Goal: Information Seeking & Learning: Learn about a topic

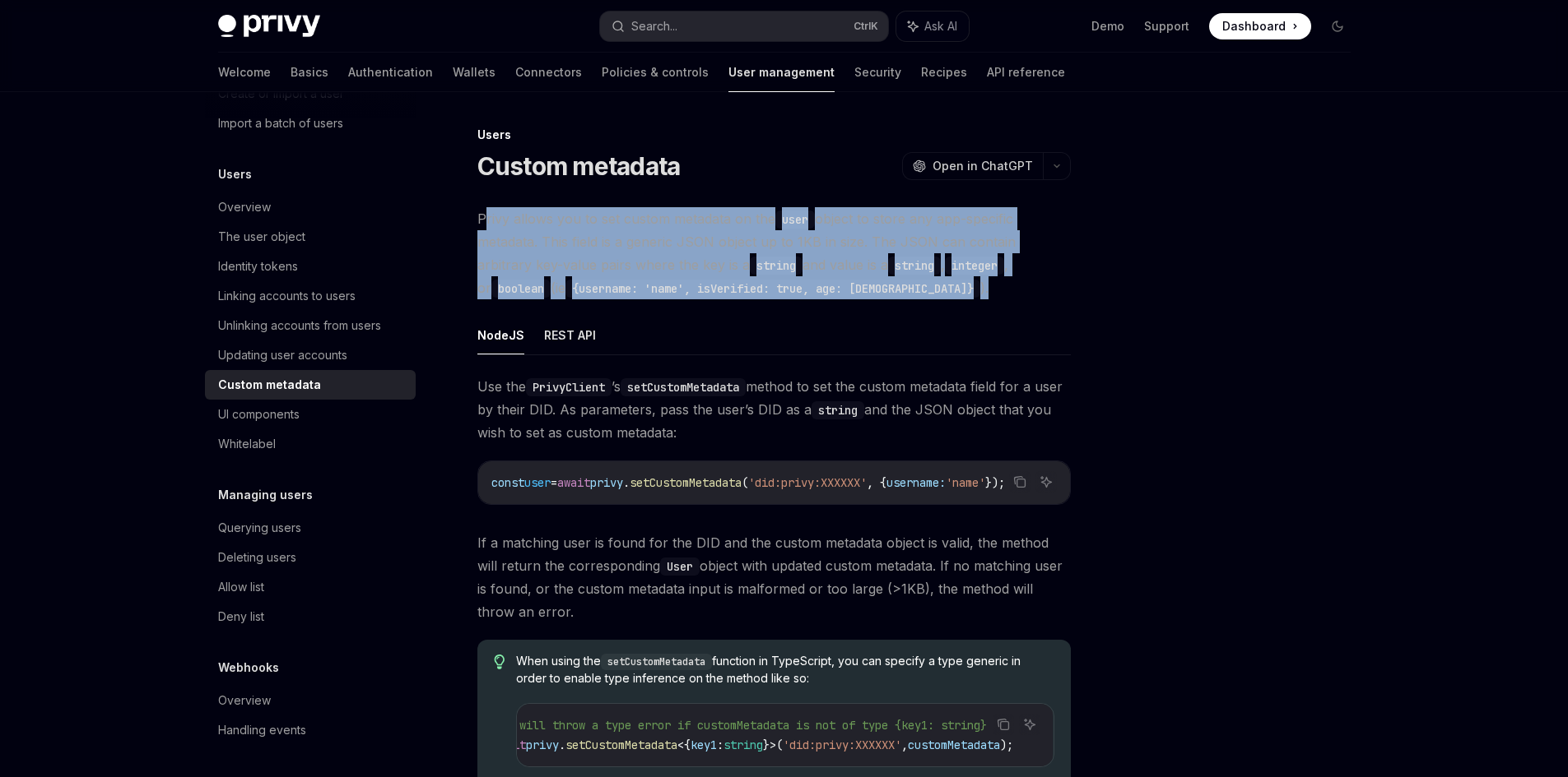
drag, startPoint x: 484, startPoint y: 213, endPoint x: 826, endPoint y: 285, distance: 349.5
click at [826, 285] on span "Privy allows you to set custom metadata on the user object to store any app-spe…" at bounding box center [773, 254] width 593 height 93
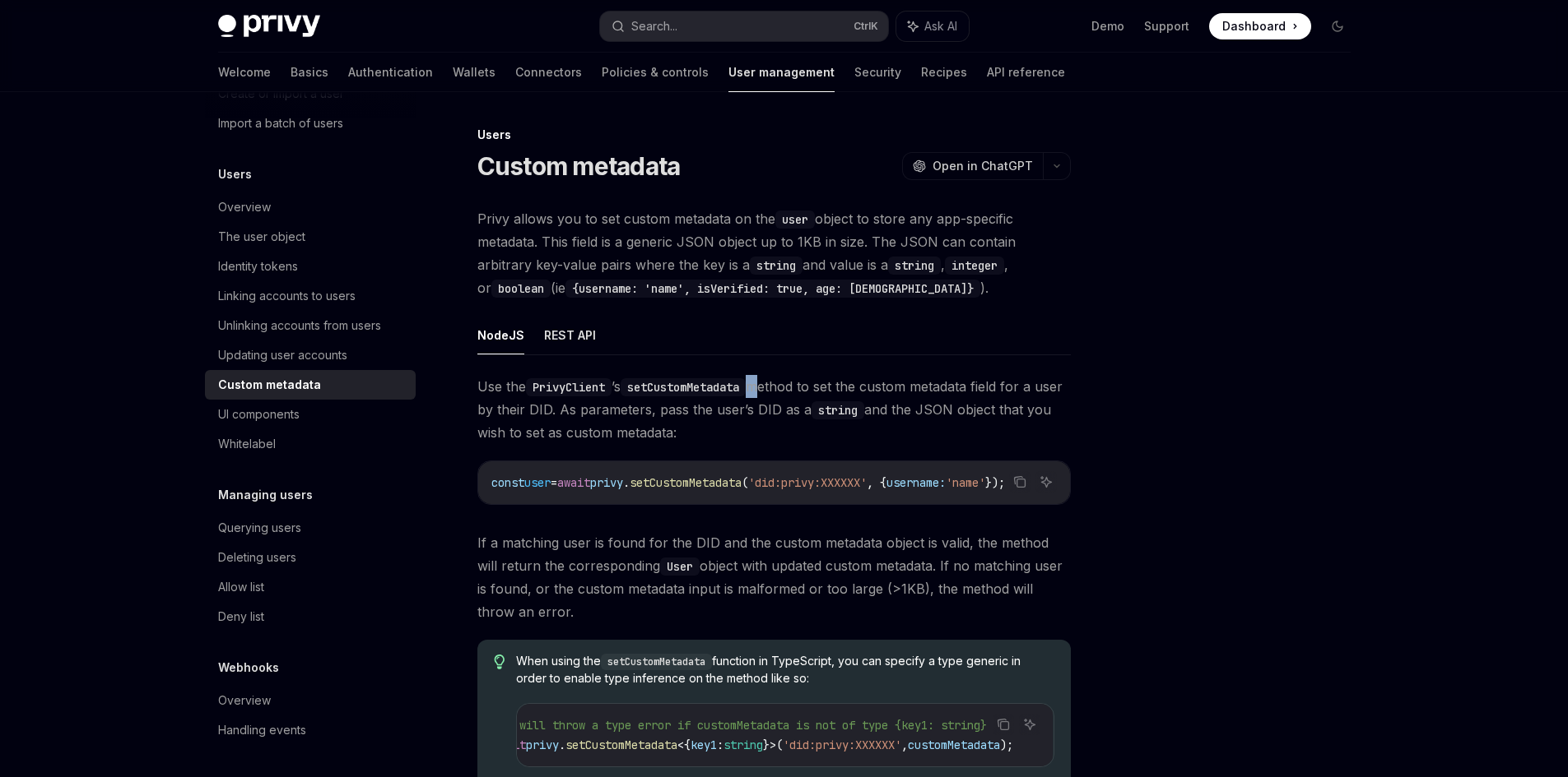
drag, startPoint x: 757, startPoint y: 370, endPoint x: 770, endPoint y: 370, distance: 13.0
drag, startPoint x: 770, startPoint y: 370, endPoint x: 831, endPoint y: 385, distance: 62.8
click at [831, 385] on div "NodeJS REST API Use the PrivyClient ’s setCustomMetadata method to set the cust…" at bounding box center [773, 568] width 593 height 504
click at [950, 389] on span "Use the PrivyClient ’s setCustomMetadata method to set the custom metadata fiel…" at bounding box center [773, 410] width 593 height 69
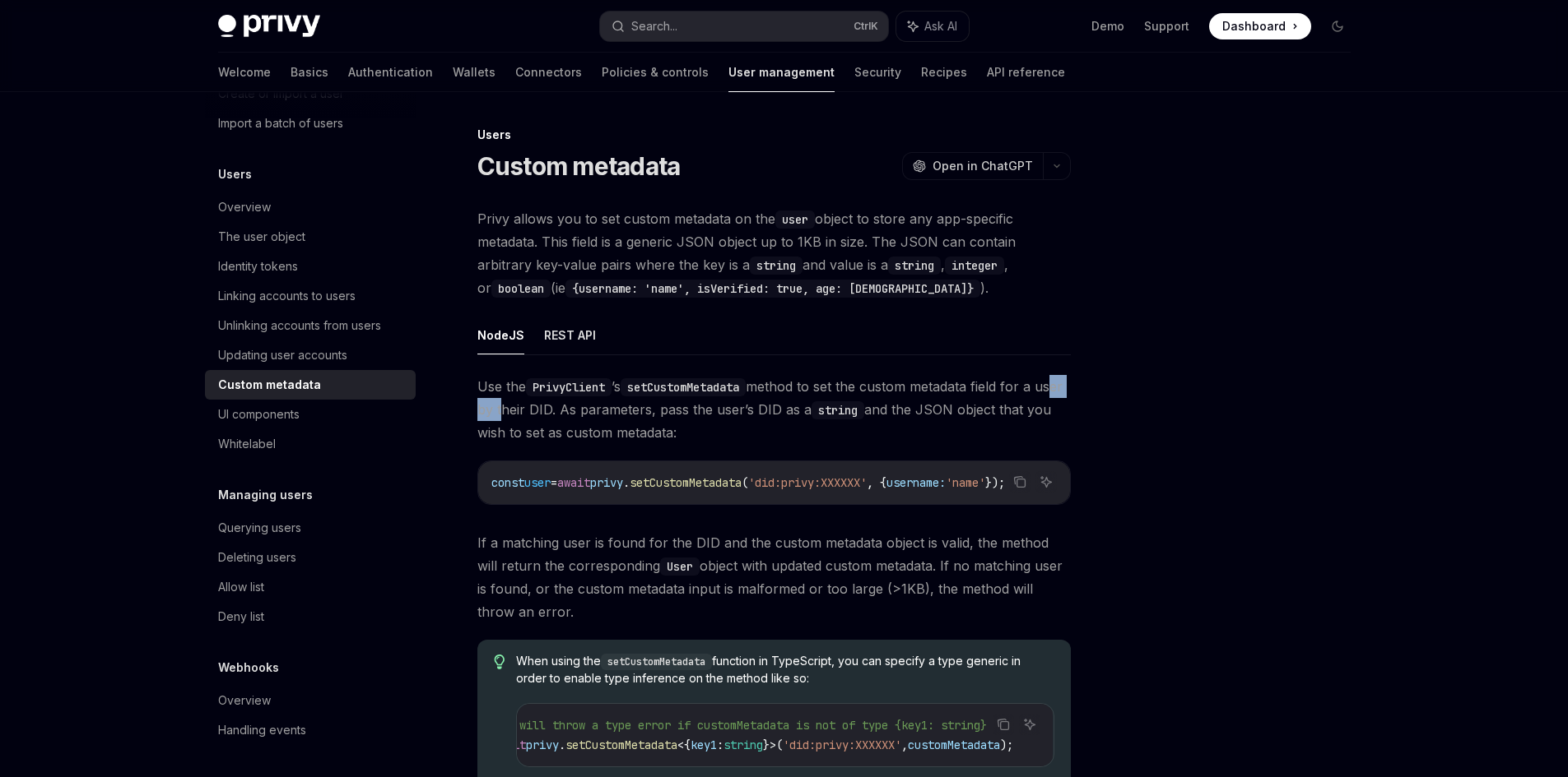
drag, startPoint x: 484, startPoint y: 399, endPoint x: 596, endPoint y: 431, distance: 116.5
click at [552, 423] on span "Use the PrivyClient ’s setCustomMetadata method to set the custom metadata fiel…" at bounding box center [773, 410] width 593 height 69
click at [592, 422] on span "Use the PrivyClient ’s setCustomMetadata method to set the custom metadata fiel…" at bounding box center [773, 410] width 593 height 69
drag, startPoint x: 517, startPoint y: 407, endPoint x: 525, endPoint y: 435, distance: 29.1
click at [720, 430] on span "Use the PrivyClient ’s setCustomMetadata method to set the custom metadata fiel…" at bounding box center [773, 410] width 593 height 69
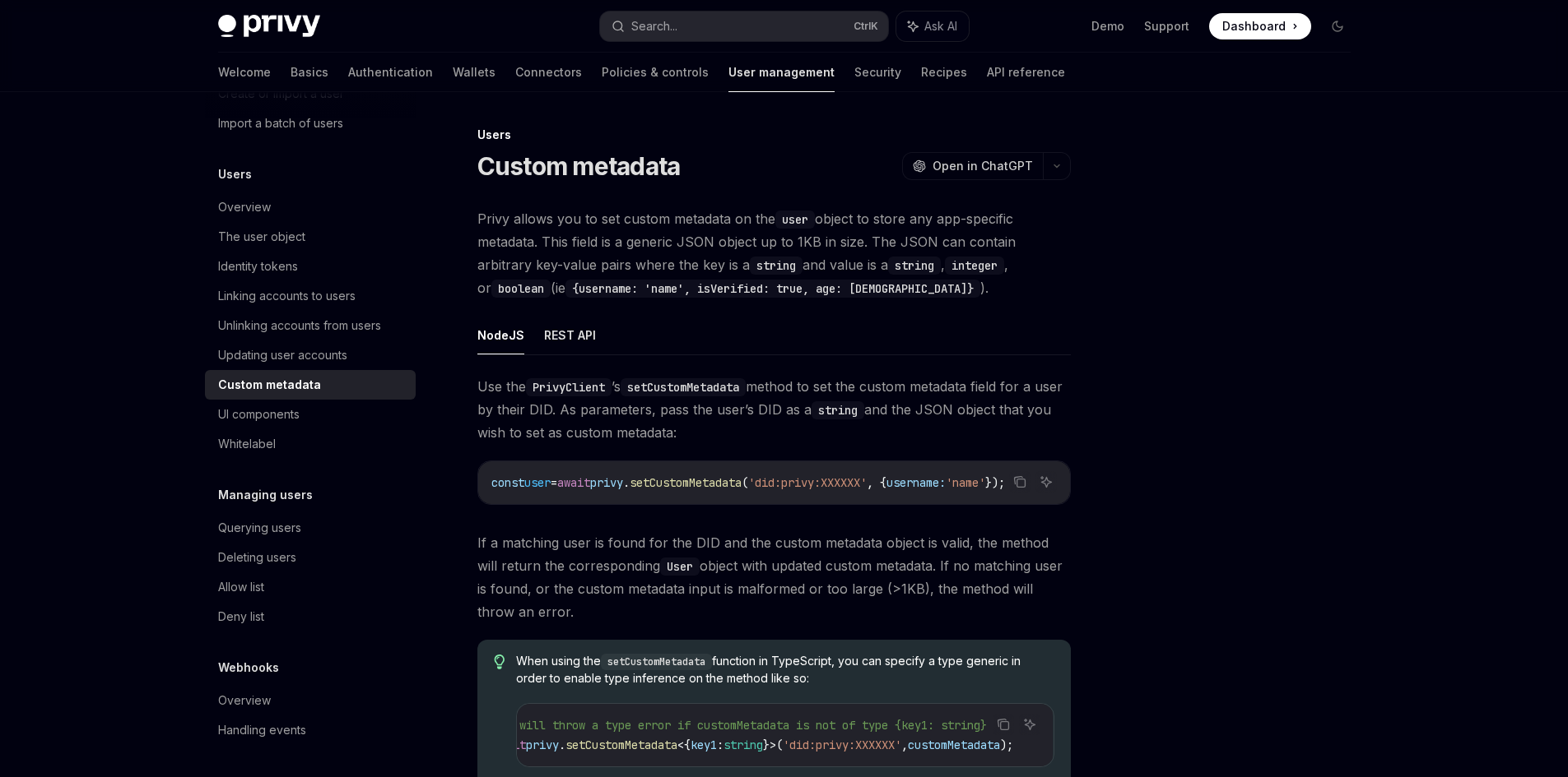
click at [716, 429] on span "Use the PrivyClient ’s setCustomMetadata method to set the custom metadata fiel…" at bounding box center [773, 410] width 593 height 69
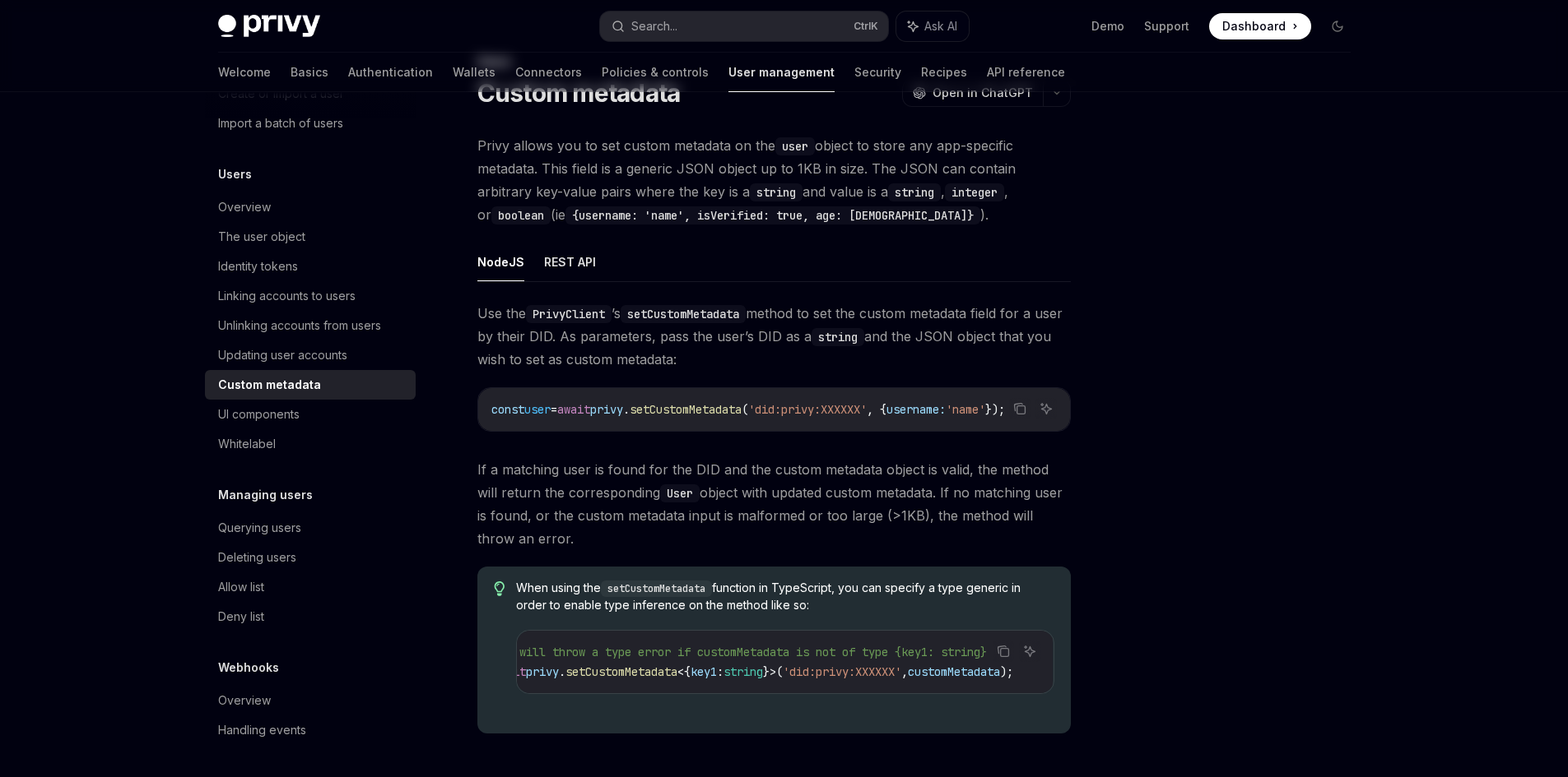
scroll to position [165, 0]
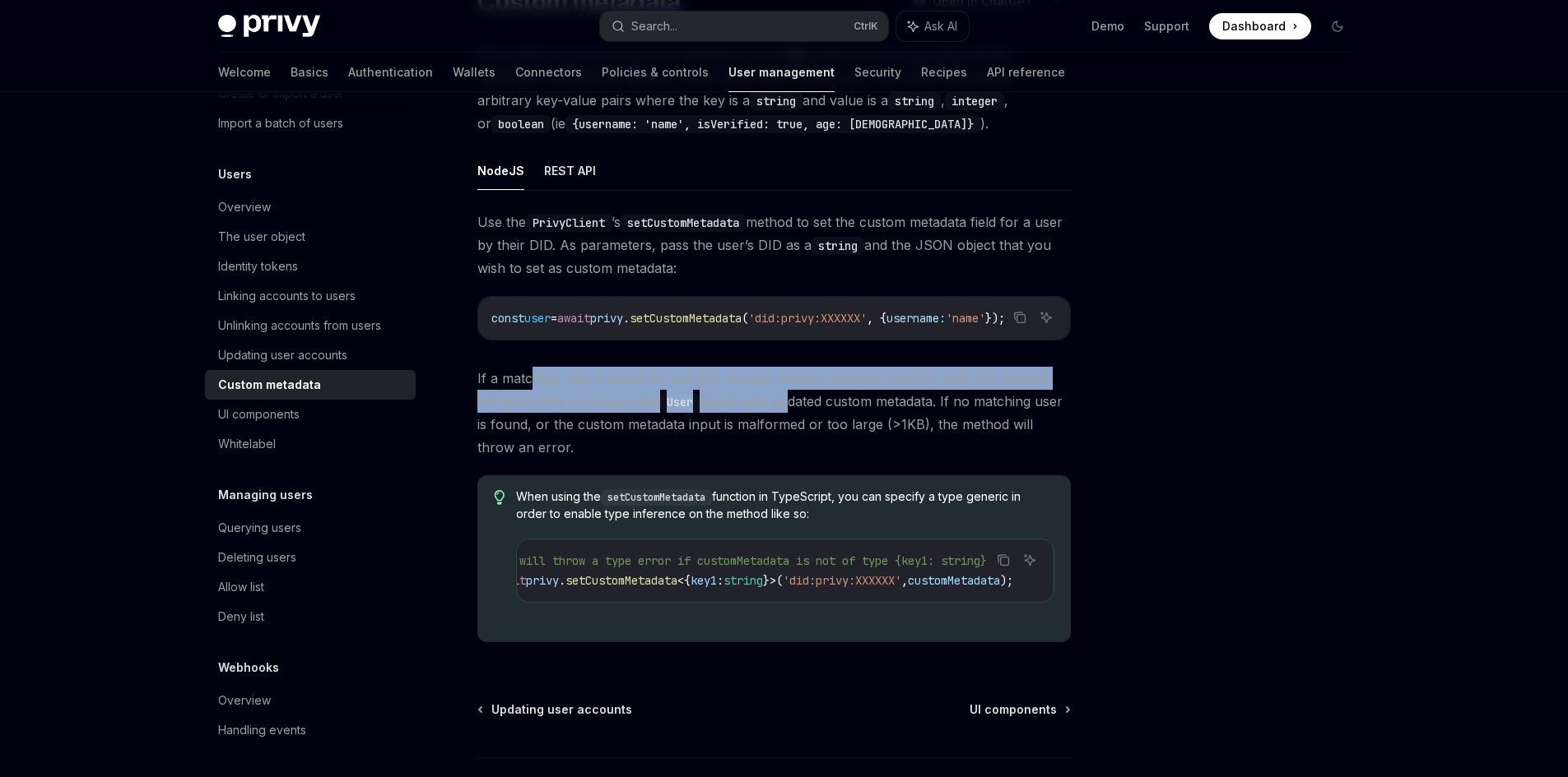
drag, startPoint x: 528, startPoint y: 389, endPoint x: 758, endPoint y: 410, distance: 231.0
click at [758, 410] on span "If a matching user is found for the DID and the custom metadata object is valid…" at bounding box center [773, 414] width 593 height 93
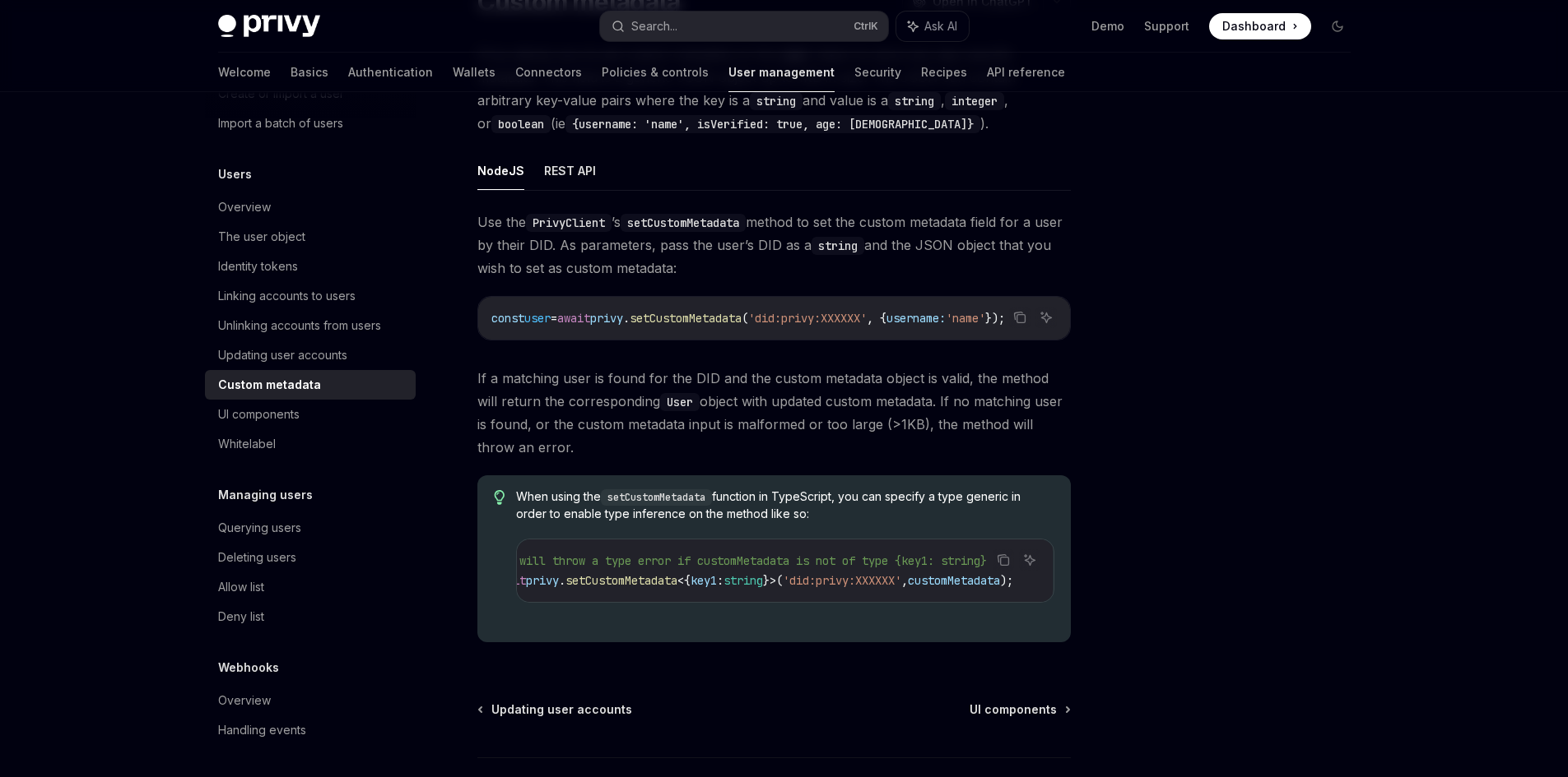
drag, startPoint x: 714, startPoint y: 452, endPoint x: 771, endPoint y: 452, distance: 57.0
click at [767, 452] on span "If a matching user is found for the DID and the custom metadata object is valid…" at bounding box center [773, 414] width 593 height 93
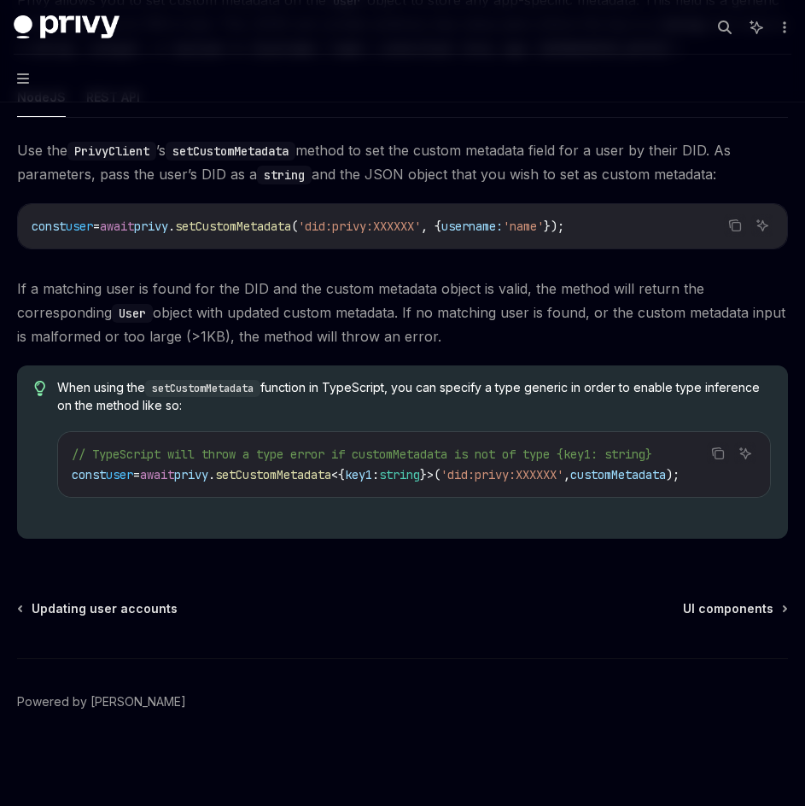
scroll to position [0, 24]
drag, startPoint x: 131, startPoint y: 309, endPoint x: 471, endPoint y: 335, distance: 340.7
click at [483, 332] on span "If a matching user is found for the DID and the custom metadata object is valid…" at bounding box center [402, 313] width 771 height 72
drag, startPoint x: 80, startPoint y: 378, endPoint x: 219, endPoint y: 405, distance: 141.8
click at [219, 405] on span "When using the setCustomMetadata function in TypeScript, you can specify a type…" at bounding box center [413, 396] width 713 height 35
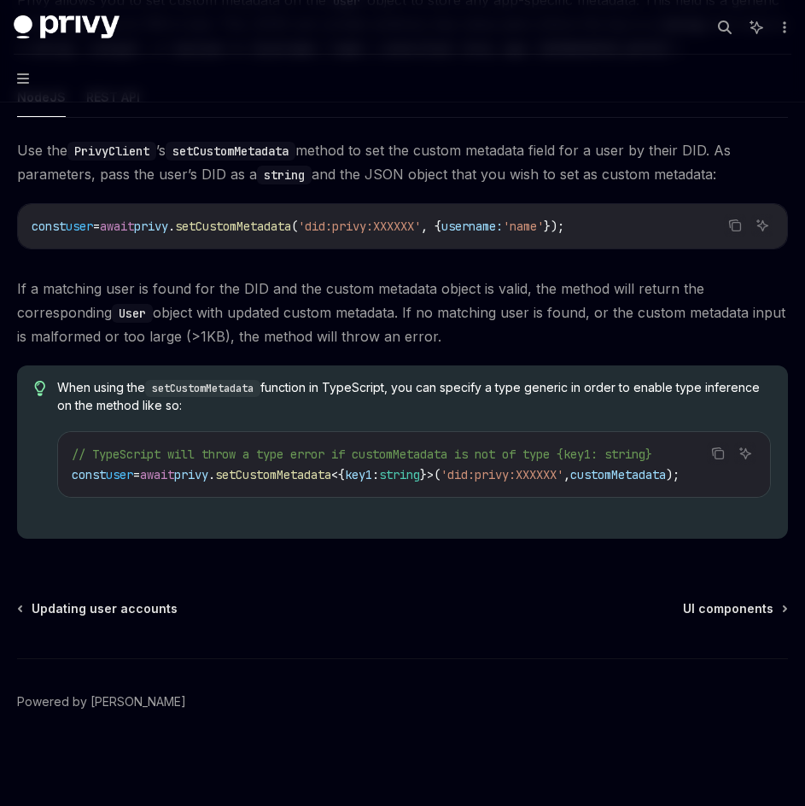
click at [60, 379] on span "When using the setCustomMetadata function in TypeScript, you can specify a type…" at bounding box center [413, 396] width 713 height 35
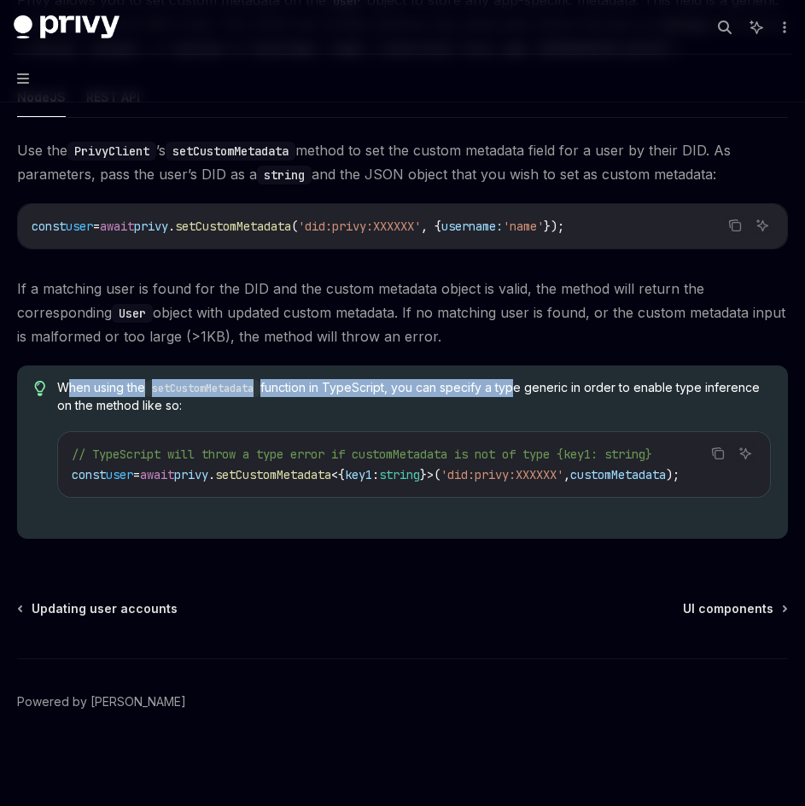
drag, startPoint x: 72, startPoint y: 377, endPoint x: 515, endPoint y: 381, distance: 442.9
click at [515, 381] on span "When using the setCustomMetadata function in TypeScript, you can specify a type…" at bounding box center [413, 396] width 713 height 35
click at [384, 366] on div "When using the setCustomMetadata function in TypeScript, you can specify a type…" at bounding box center [402, 451] width 771 height 173
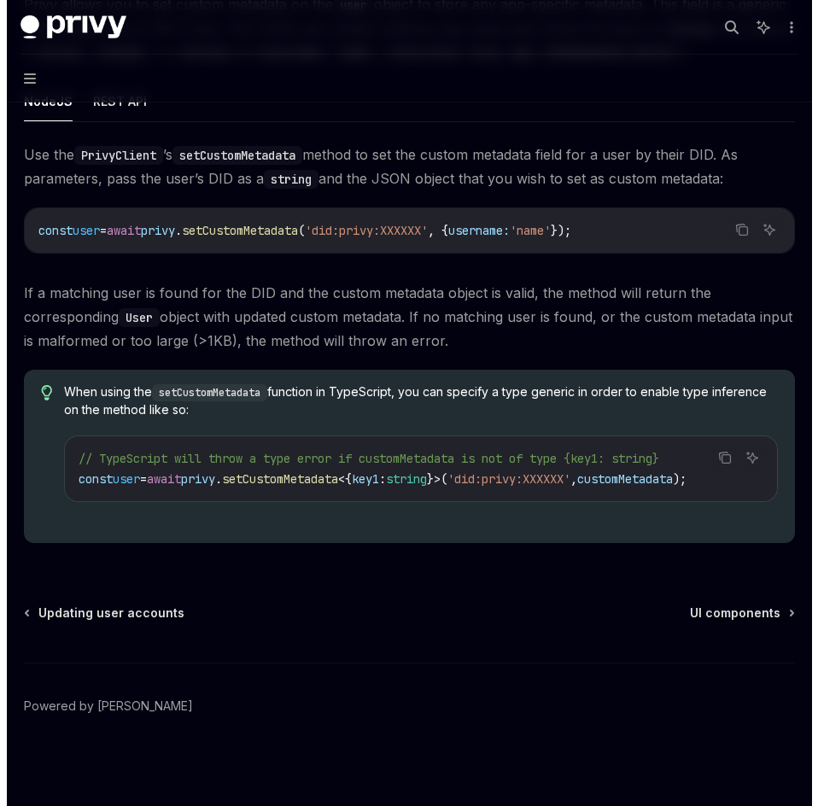
scroll to position [155, 0]
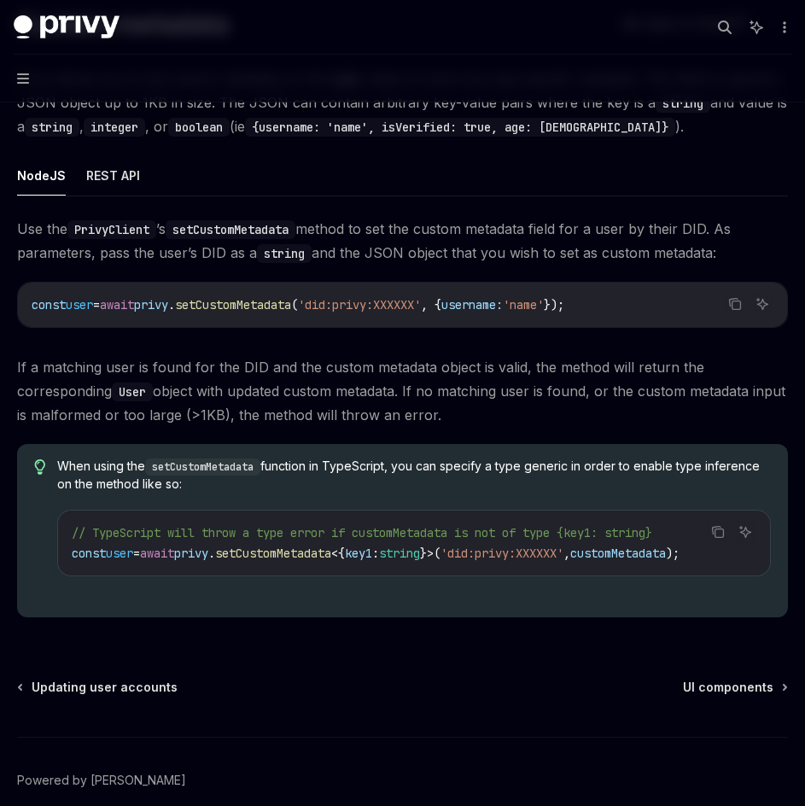
drag, startPoint x: 591, startPoint y: 416, endPoint x: 13, endPoint y: 225, distance: 609.1
click at [13, 225] on div "Overview Migrating users to Privy Migrating existing users to Privy Create or i…" at bounding box center [402, 364] width 805 height 1039
copy div "Use the PrivyClient ’s setCustomMetadata method to set the custom metadata fiel…"
click at [15, 75] on button "Navigation" at bounding box center [402, 79] width 805 height 48
type textarea "*"
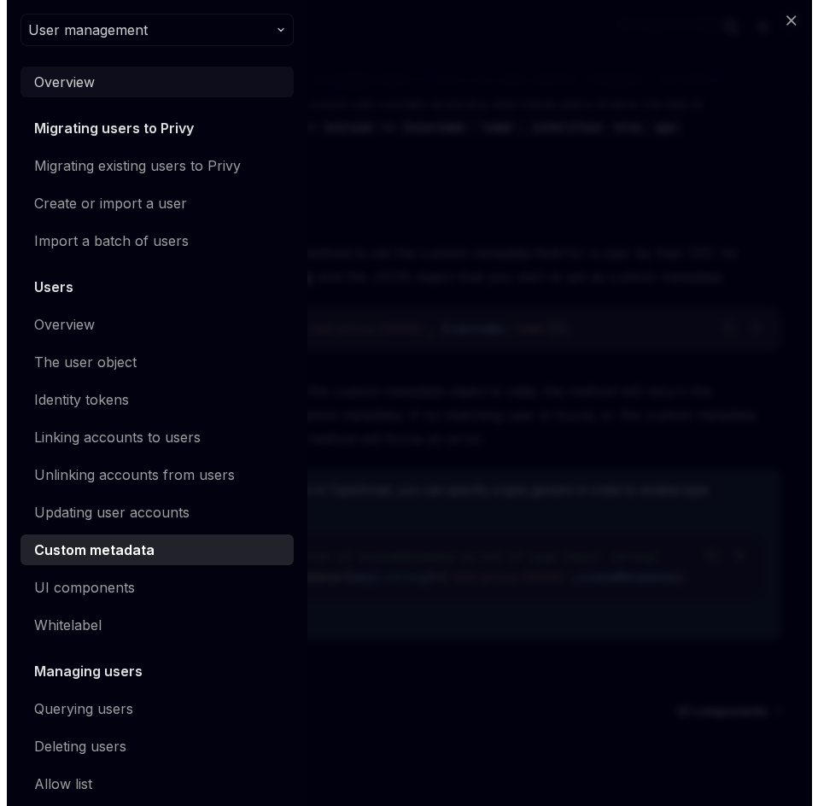
scroll to position [0, 11]
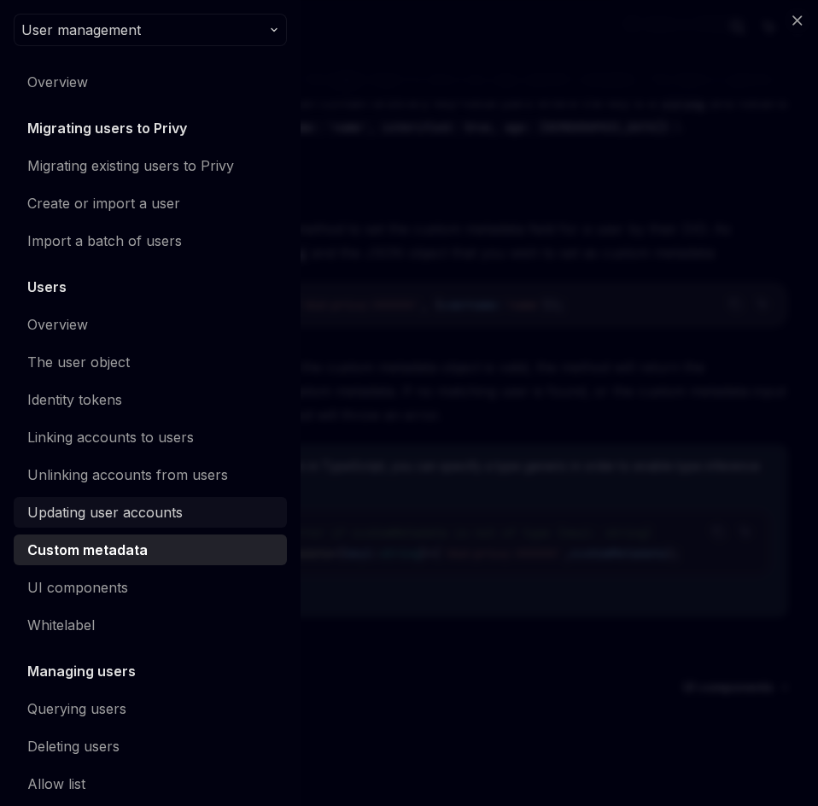
click at [148, 519] on div "Updating user accounts" at bounding box center [104, 512] width 155 height 20
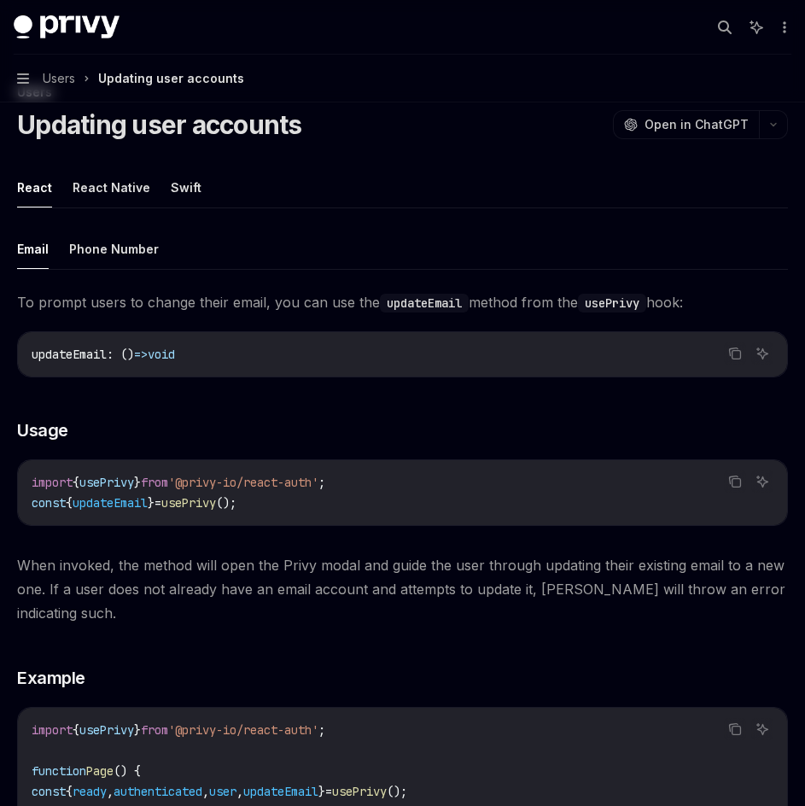
scroll to position [85, 0]
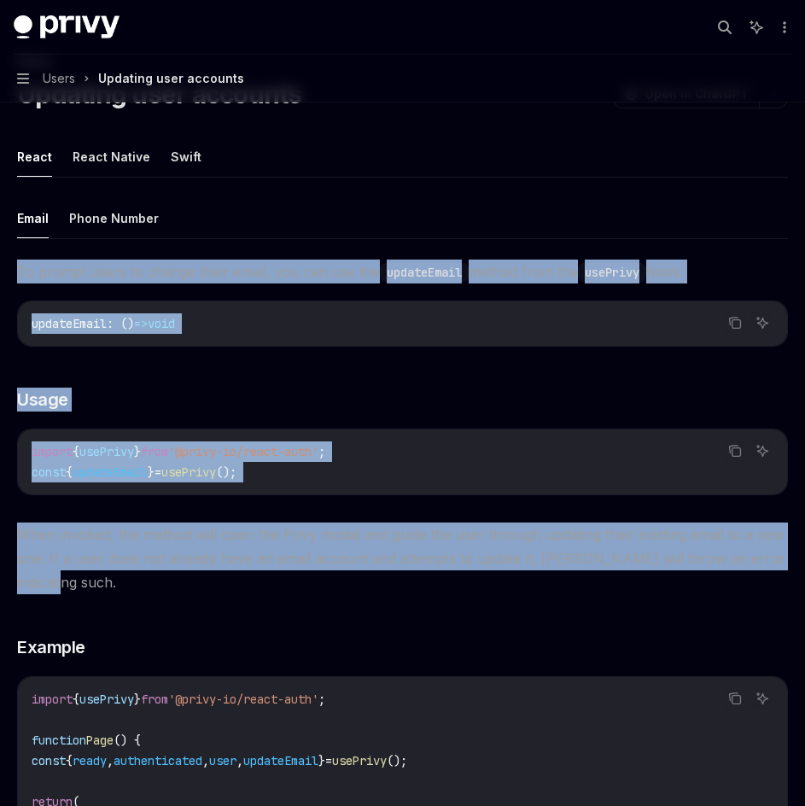
drag, startPoint x: 16, startPoint y: 271, endPoint x: 143, endPoint y: 579, distance: 333.3
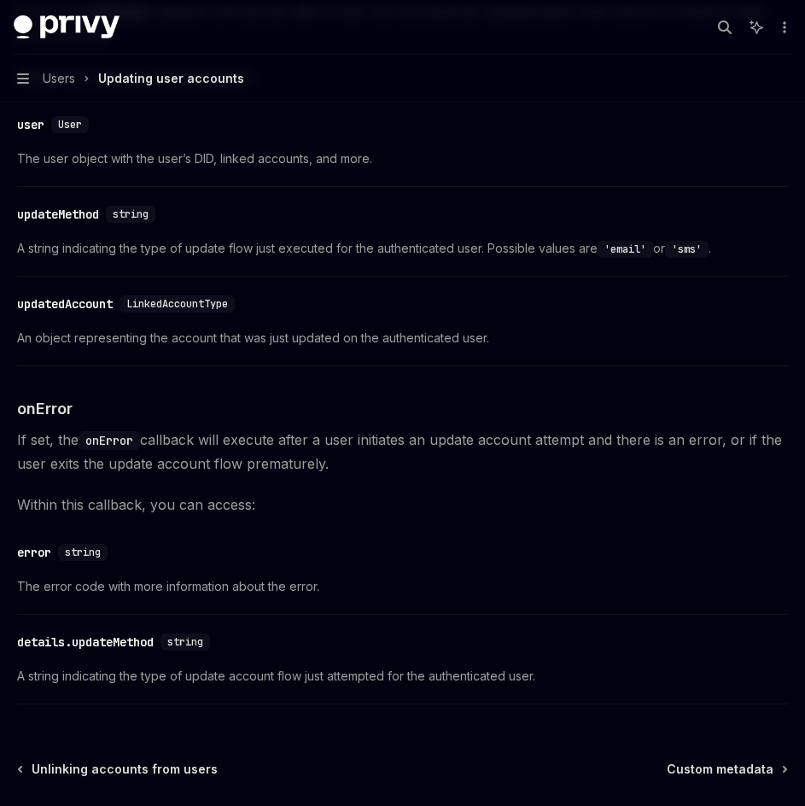
scroll to position [2219, 0]
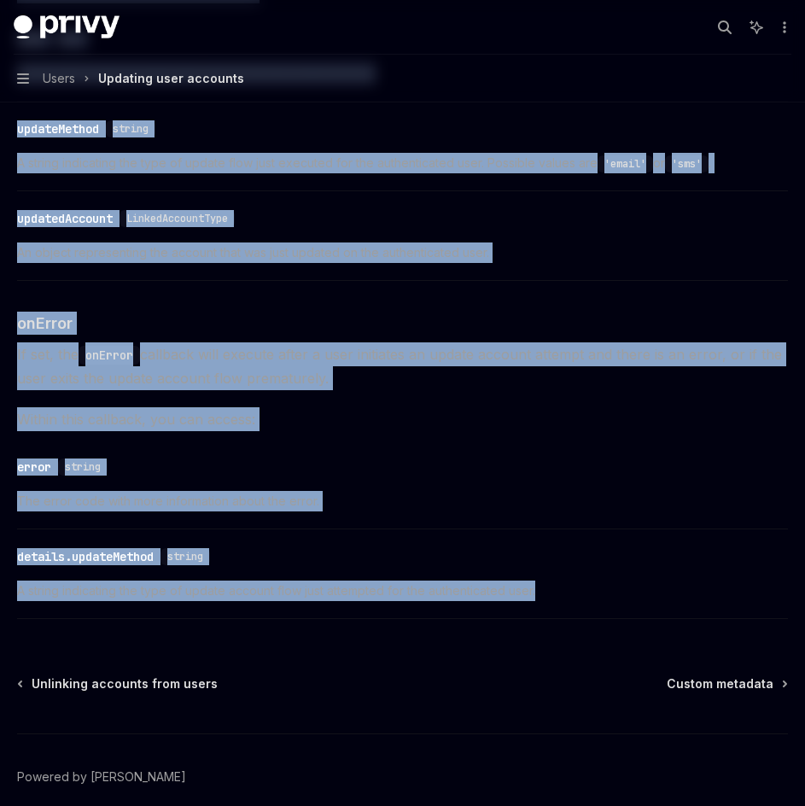
click at [551, 580] on span "A string indicating the type of update account flow just attempted for the auth…" at bounding box center [402, 590] width 771 height 20
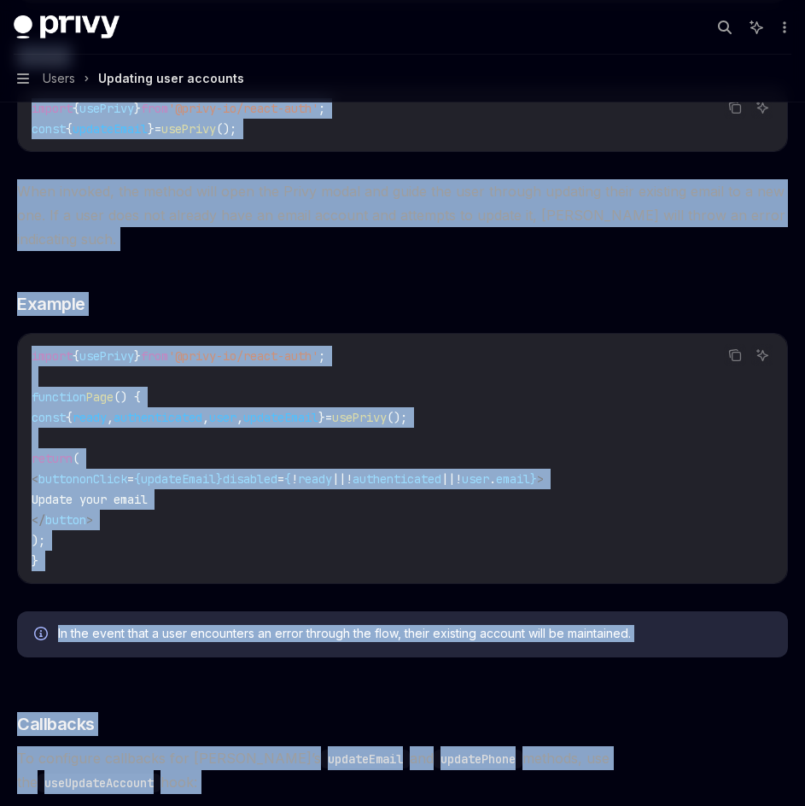
scroll to position [427, 0]
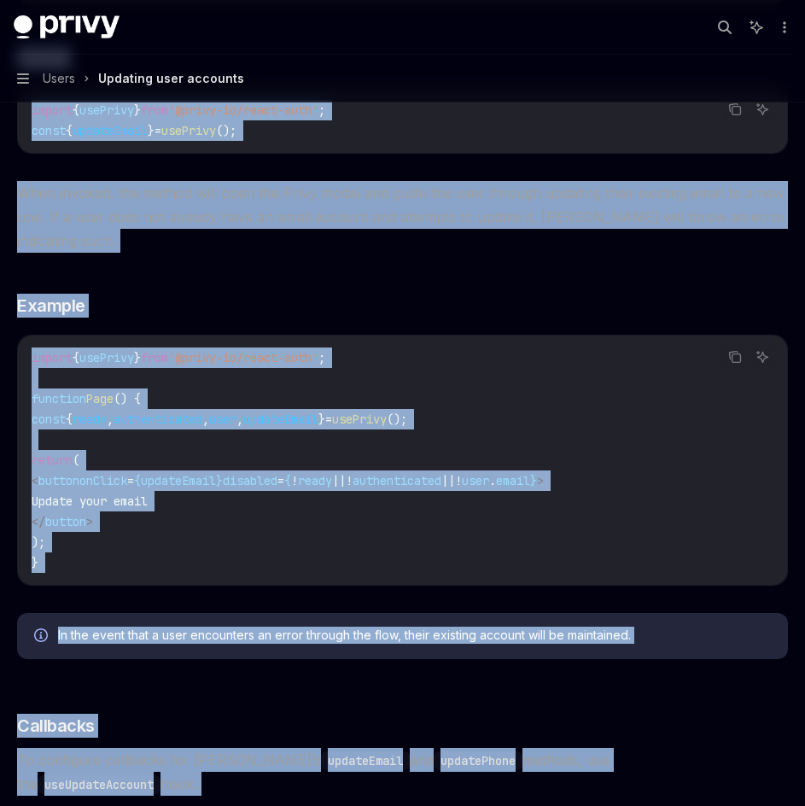
click at [160, 211] on span "When invoked, the method will open the Privy modal and guide the user through u…" at bounding box center [402, 217] width 771 height 72
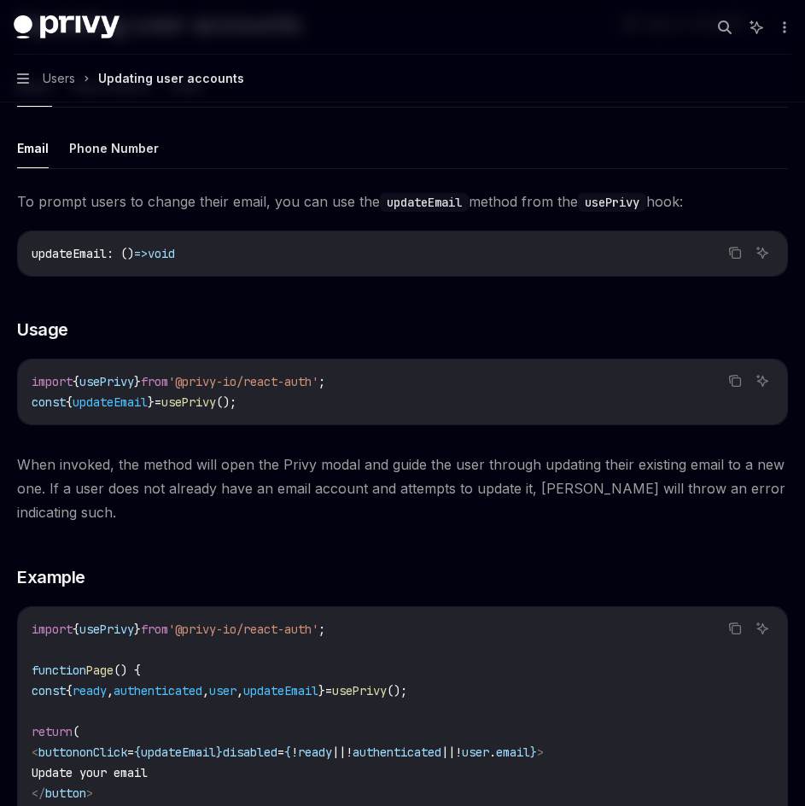
scroll to position [256, 0]
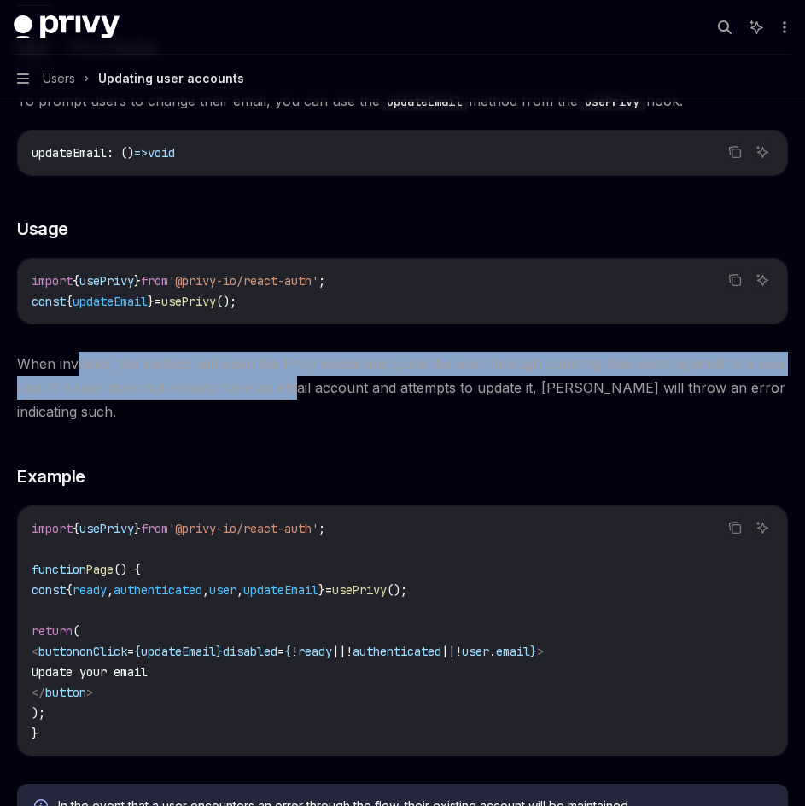
drag, startPoint x: 252, startPoint y: 387, endPoint x: 294, endPoint y: 393, distance: 42.1
click at [293, 392] on span "When invoked, the method will open the Privy modal and guide the user through u…" at bounding box center [402, 388] width 771 height 72
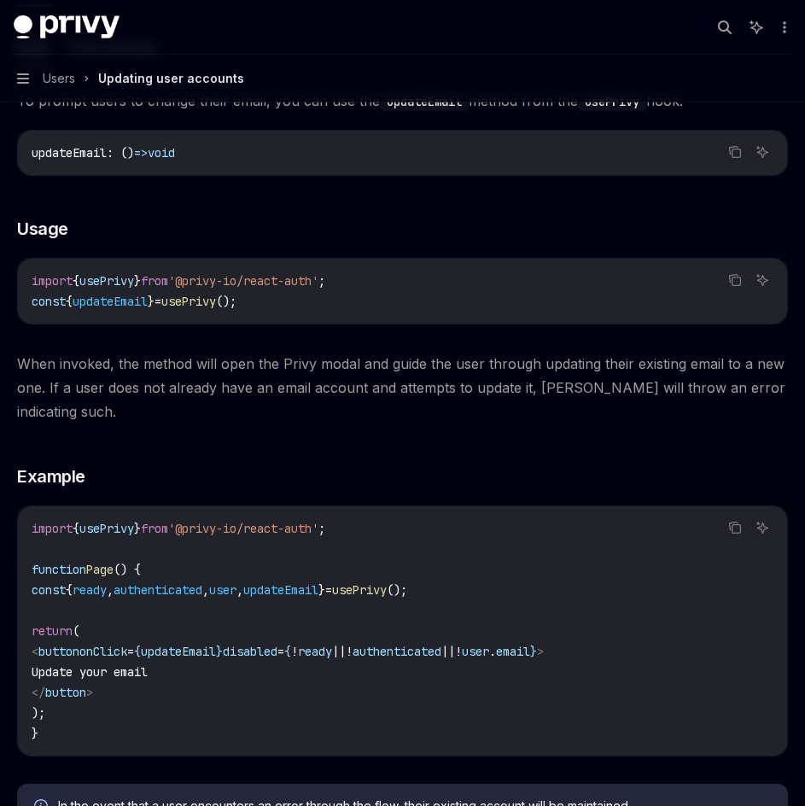
click at [271, 399] on span "When invoked, the method will open the Privy modal and guide the user through u…" at bounding box center [402, 388] width 771 height 72
drag, startPoint x: 26, startPoint y: 203, endPoint x: 52, endPoint y: 239, distance: 44.0
click at [52, 239] on div "To prompt users to change their email, you can use the updateEmail method from …" at bounding box center [402, 466] width 771 height 754
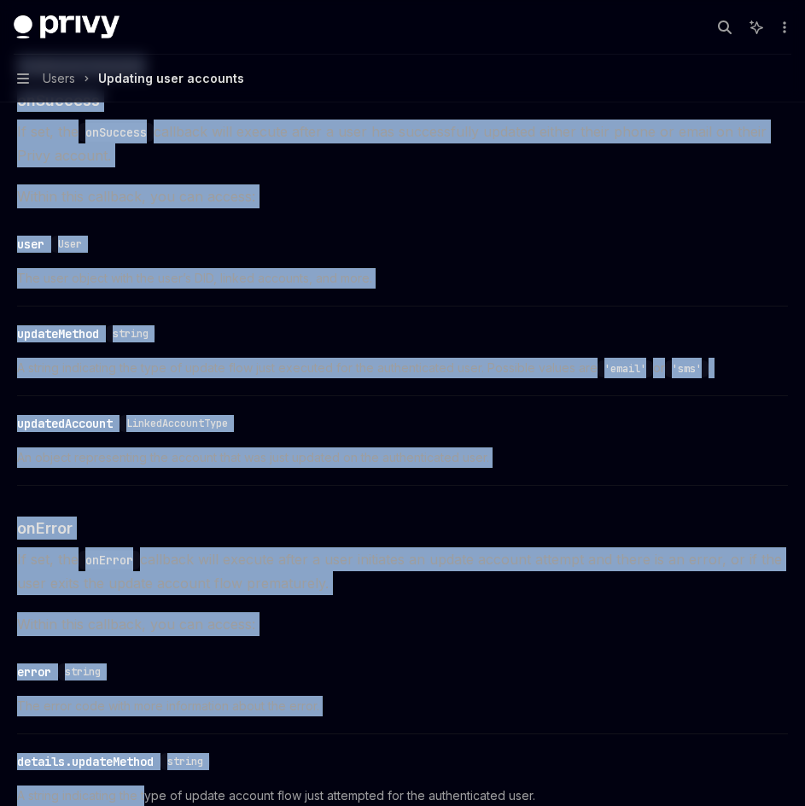
scroll to position [2277, 0]
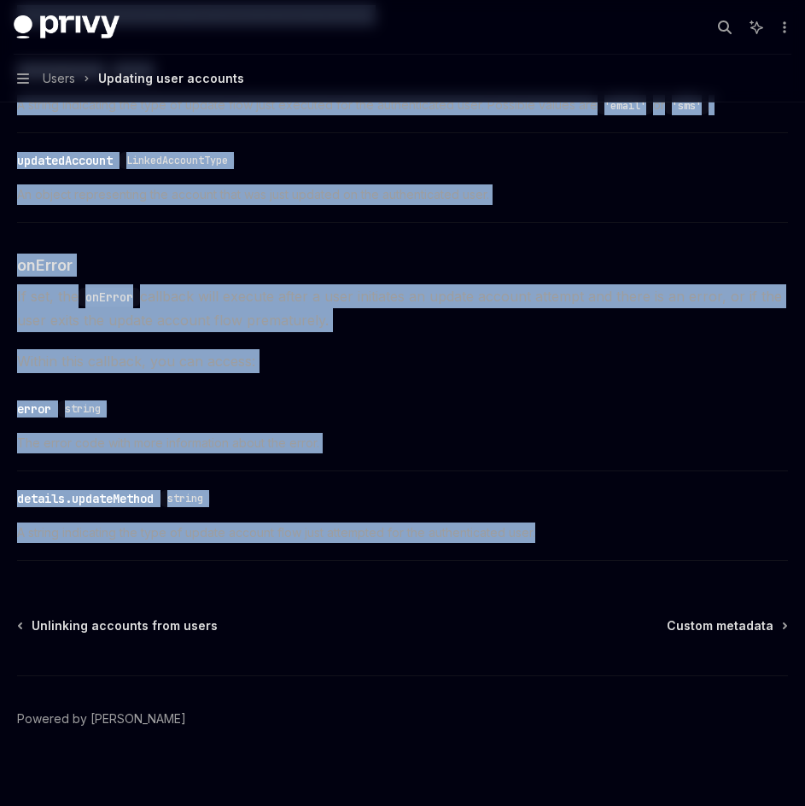
drag, startPoint x: 15, startPoint y: 267, endPoint x: 566, endPoint y: 510, distance: 602.6
copy div "To prompt users to change their email, you can use the updateEmail method from …"
click at [14, 81] on button "Navigation Users Updating user accounts" at bounding box center [402, 79] width 805 height 48
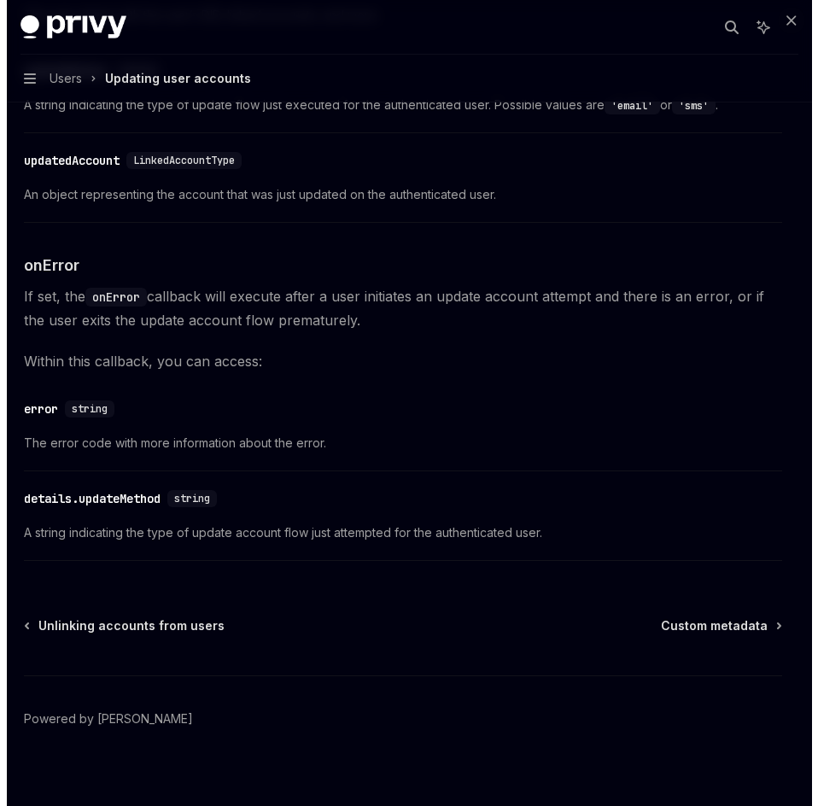
scroll to position [2246, 0]
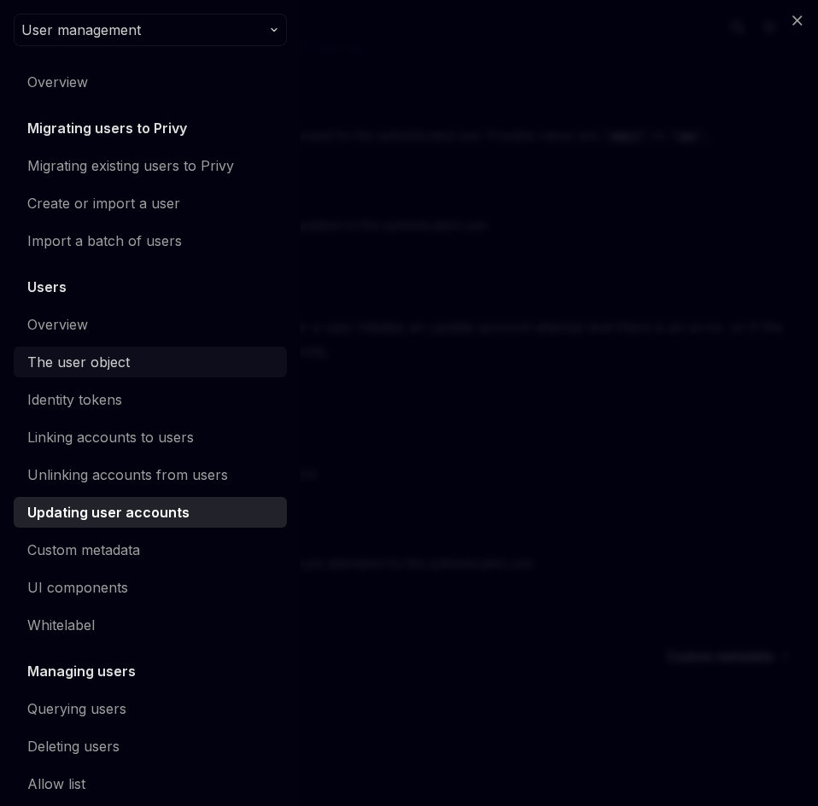
click at [104, 364] on div "The user object" at bounding box center [78, 362] width 102 height 20
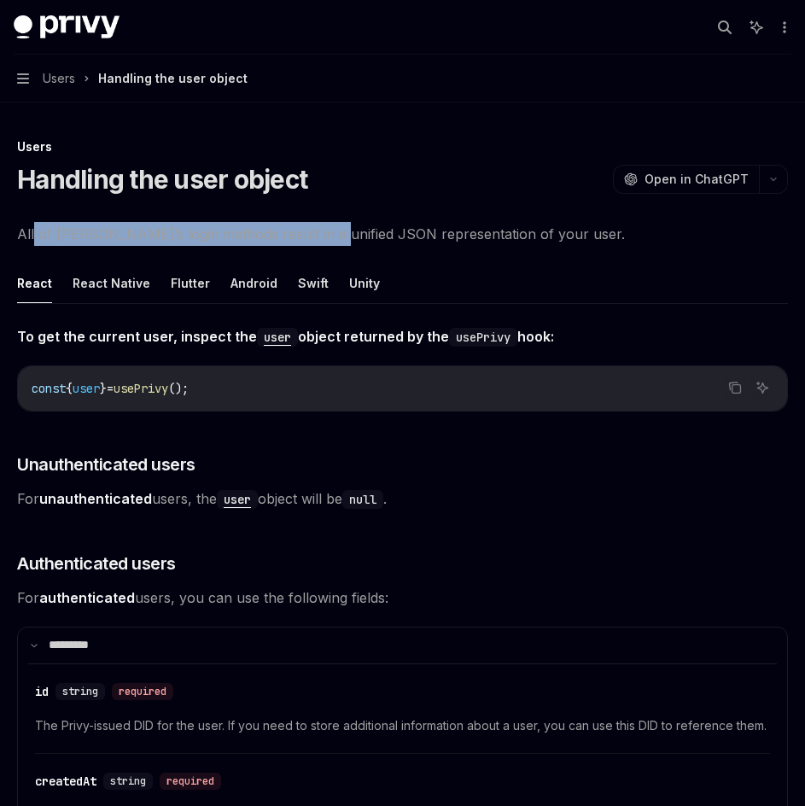
drag, startPoint x: 34, startPoint y: 238, endPoint x: 313, endPoint y: 241, distance: 279.1
click at [313, 241] on span "All of Privy’s login methods result in a unified JSON representation of your us…" at bounding box center [402, 234] width 771 height 24
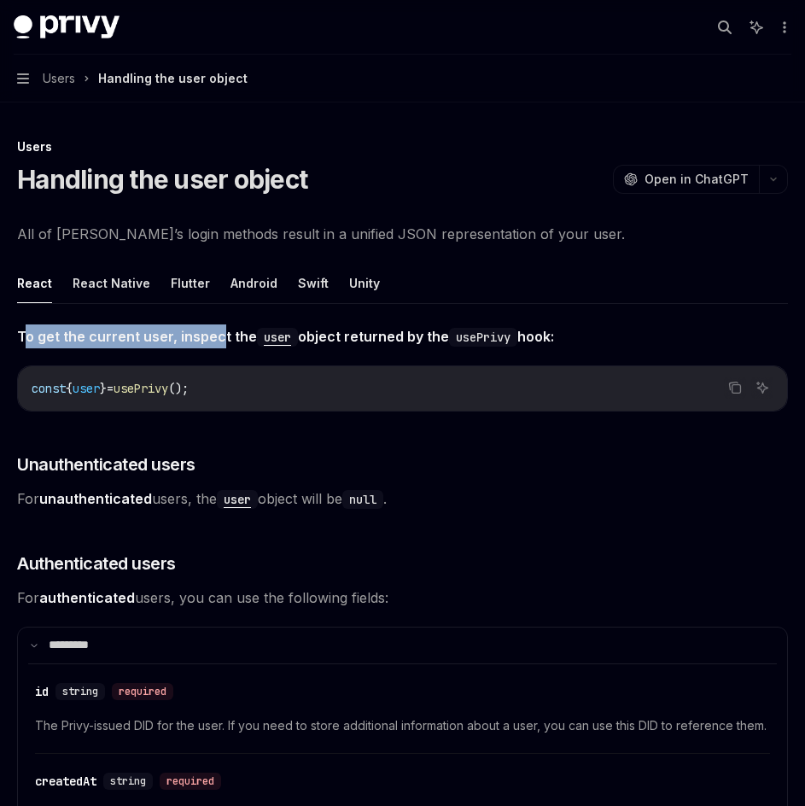
drag, startPoint x: 24, startPoint y: 328, endPoint x: 238, endPoint y: 332, distance: 214.2
click at [216, 337] on span "To get the current user, inspect the user object returned by the usePrivy hook:" at bounding box center [402, 336] width 771 height 24
drag, startPoint x: 248, startPoint y: 332, endPoint x: 295, endPoint y: 335, distance: 47.1
click at [295, 335] on strong "To get the current user, inspect the user object returned by the usePrivy hook:" at bounding box center [285, 336] width 537 height 17
drag, startPoint x: 383, startPoint y: 336, endPoint x: 426, endPoint y: 336, distance: 42.7
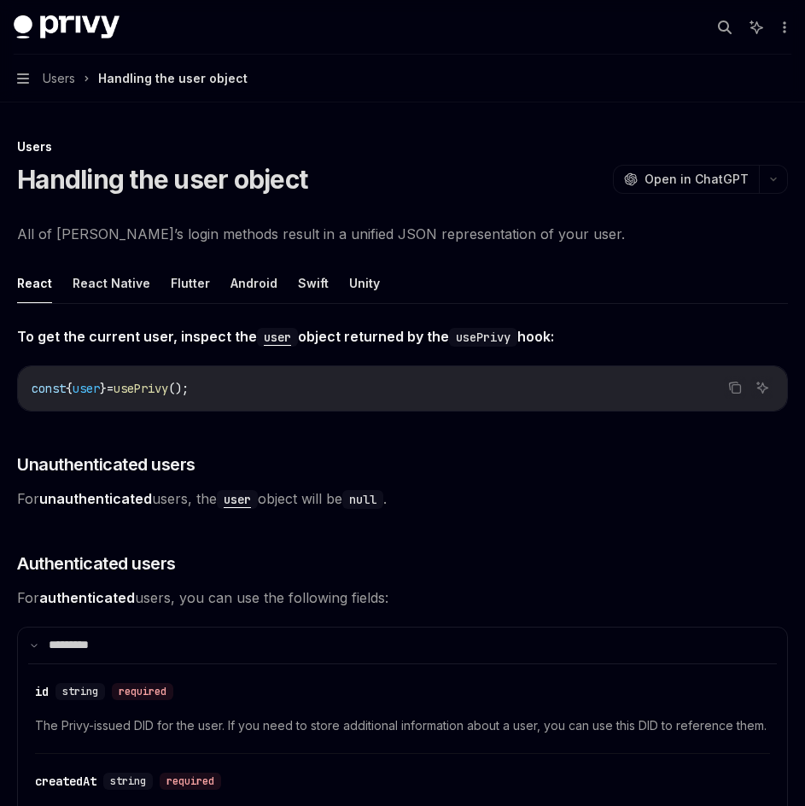
click at [394, 336] on strong "To get the current user, inspect the user object returned by the usePrivy hook:" at bounding box center [285, 336] width 537 height 17
drag, startPoint x: 457, startPoint y: 336, endPoint x: 561, endPoint y: 336, distance: 104.1
click at [554, 336] on strong "To get the current user, inspect the user object returned by the usePrivy hook:" at bounding box center [285, 336] width 537 height 17
click at [548, 343] on strong "To get the current user, inspect the user object returned by the usePrivy hook:" at bounding box center [285, 336] width 537 height 17
drag, startPoint x: 22, startPoint y: 381, endPoint x: 94, endPoint y: 398, distance: 73.7
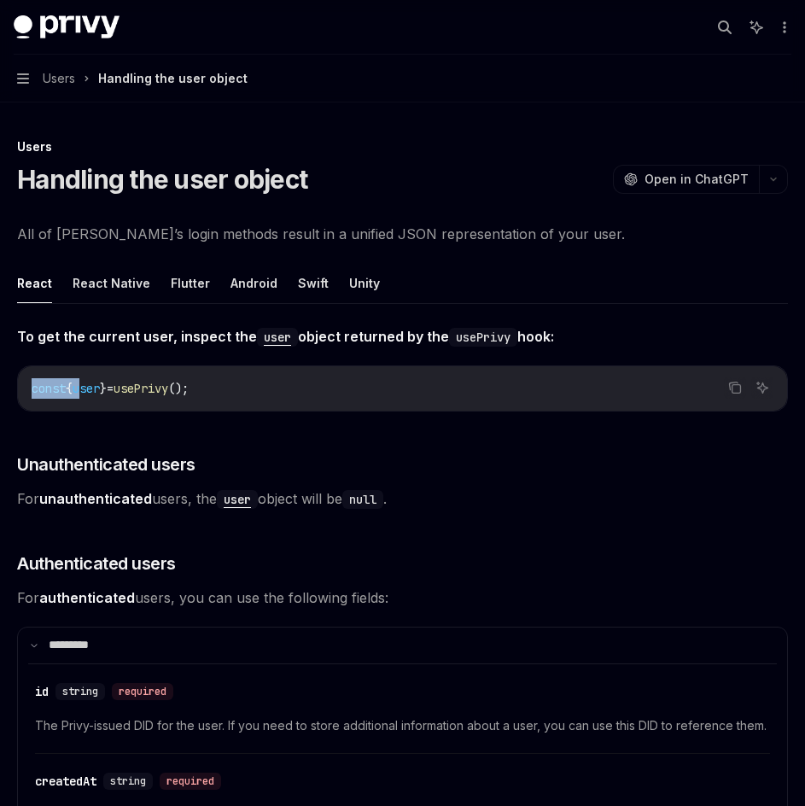
click at [94, 398] on div "const { user } = usePrivy ();" at bounding box center [402, 388] width 769 height 44
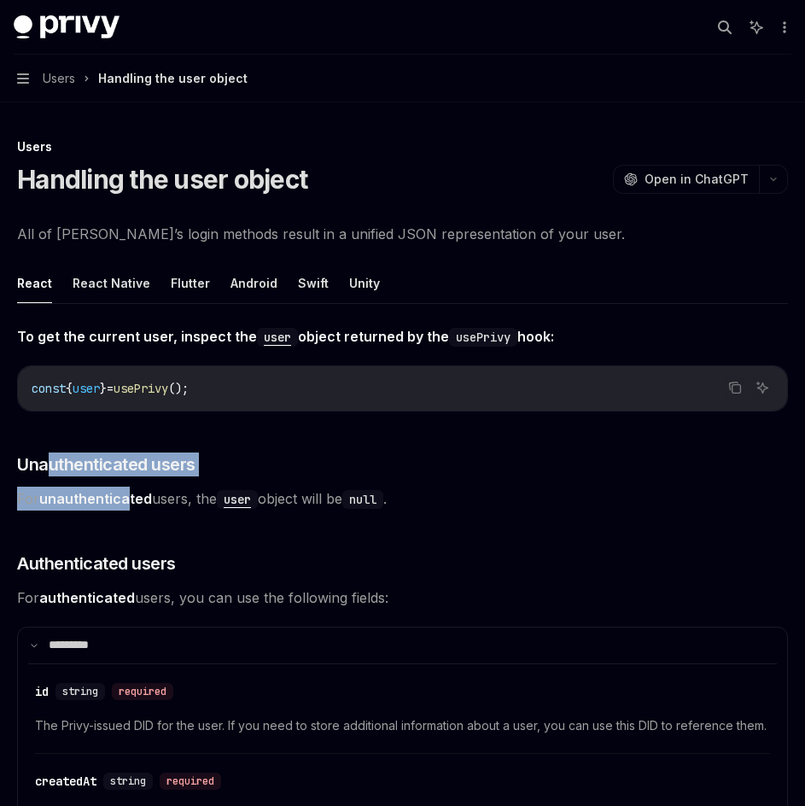
drag, startPoint x: 49, startPoint y: 442, endPoint x: 131, endPoint y: 480, distance: 90.5
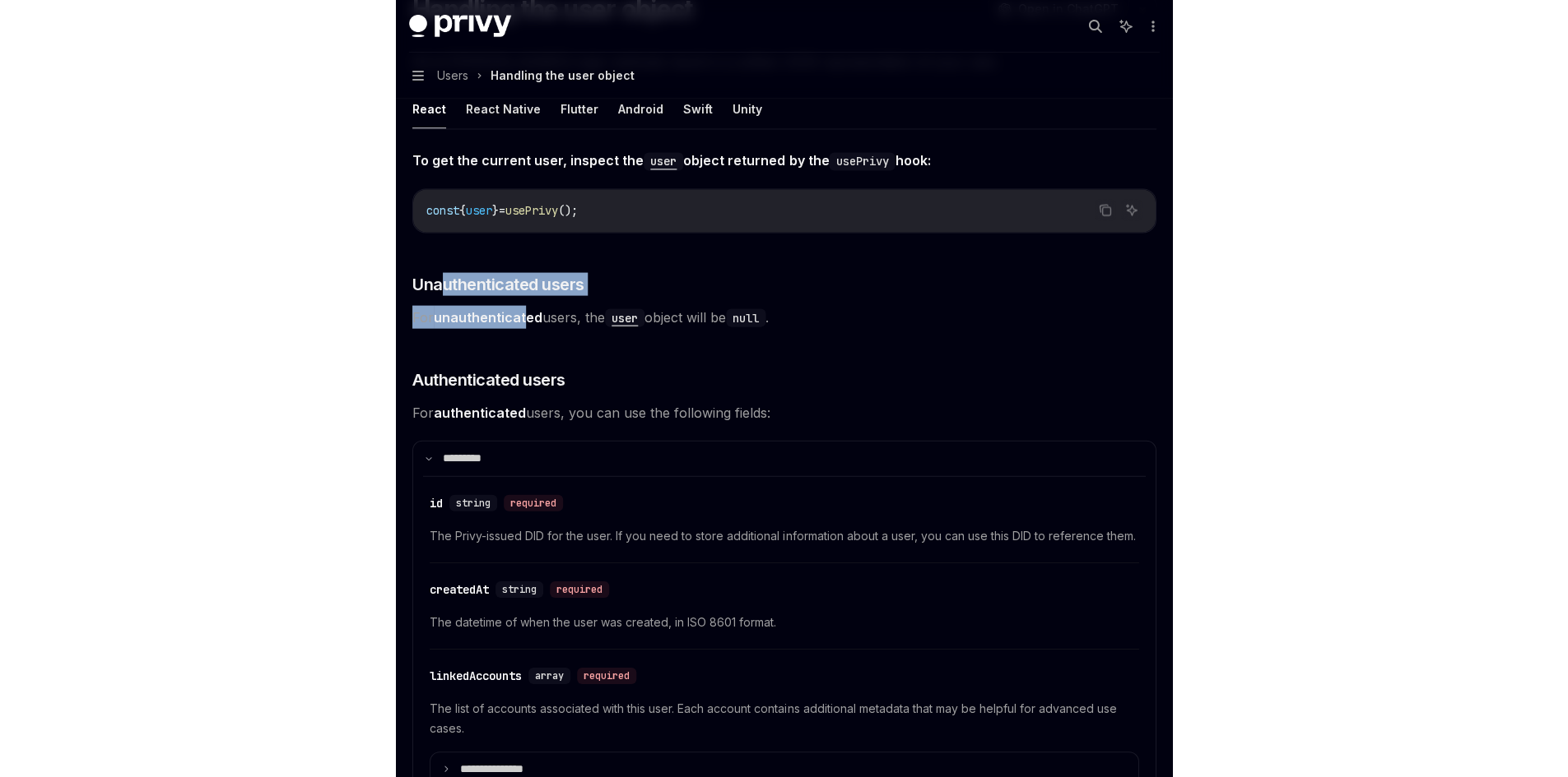
scroll to position [165, 0]
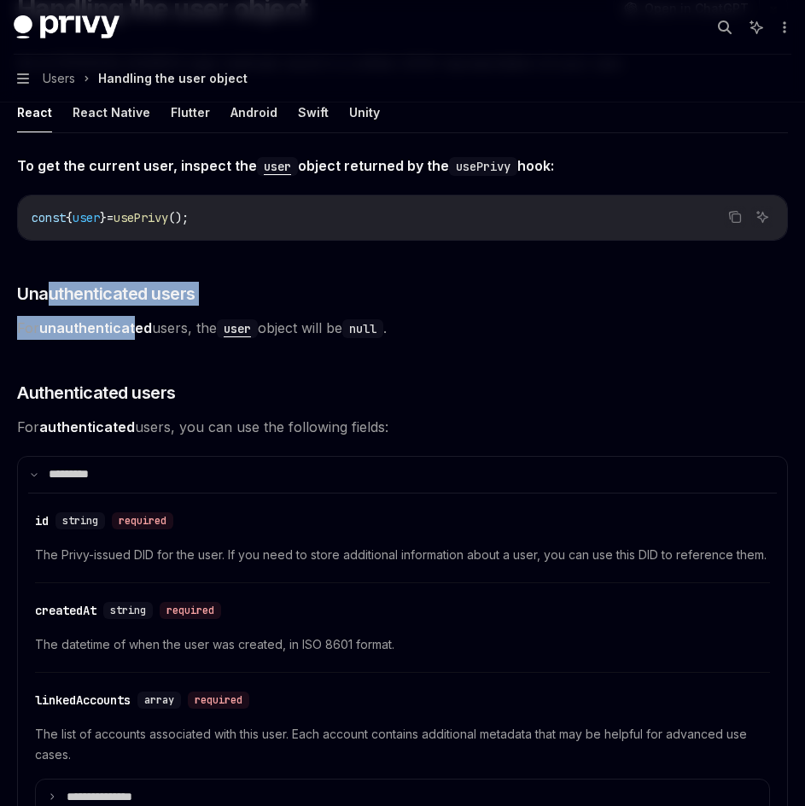
type textarea "*"
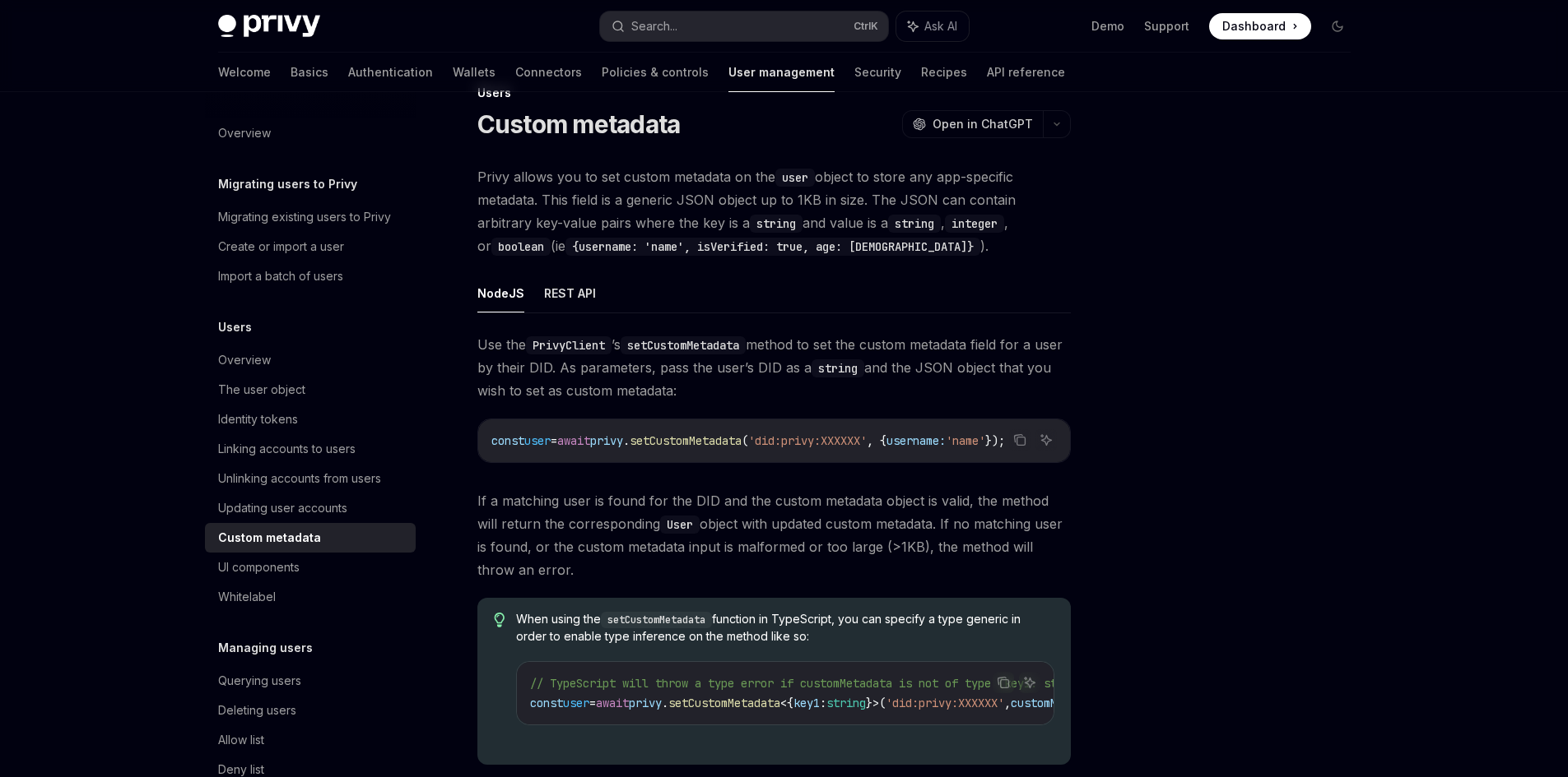
scroll to position [82, 0]
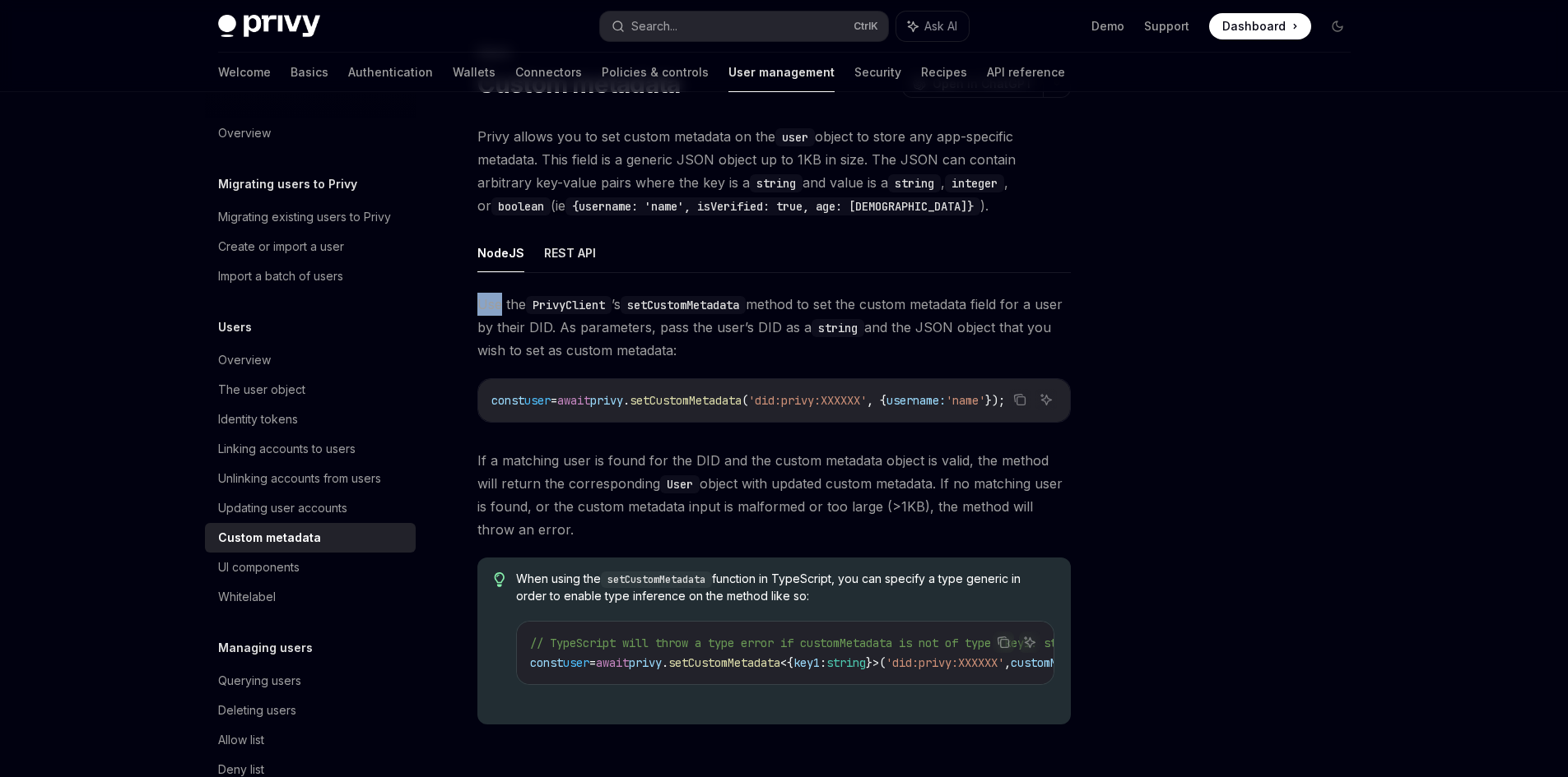
drag, startPoint x: 500, startPoint y: 296, endPoint x: 726, endPoint y: 318, distance: 227.1
click at [458, 314] on div "Users Custom metadata OpenAI Open in ChatGPT OpenAI Open in ChatGPT Privy allow…" at bounding box center [620, 512] width 908 height 940
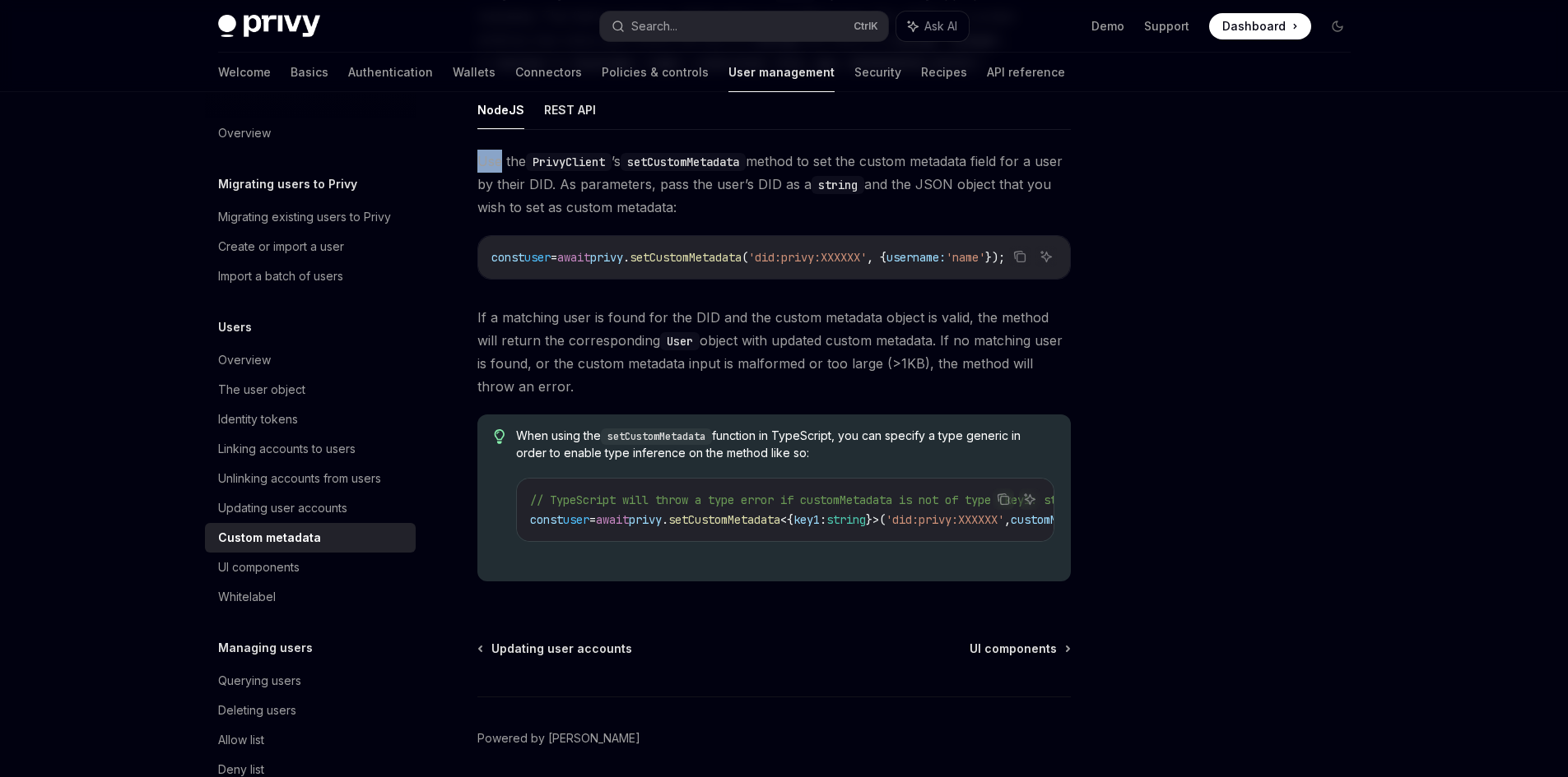
scroll to position [300, 0]
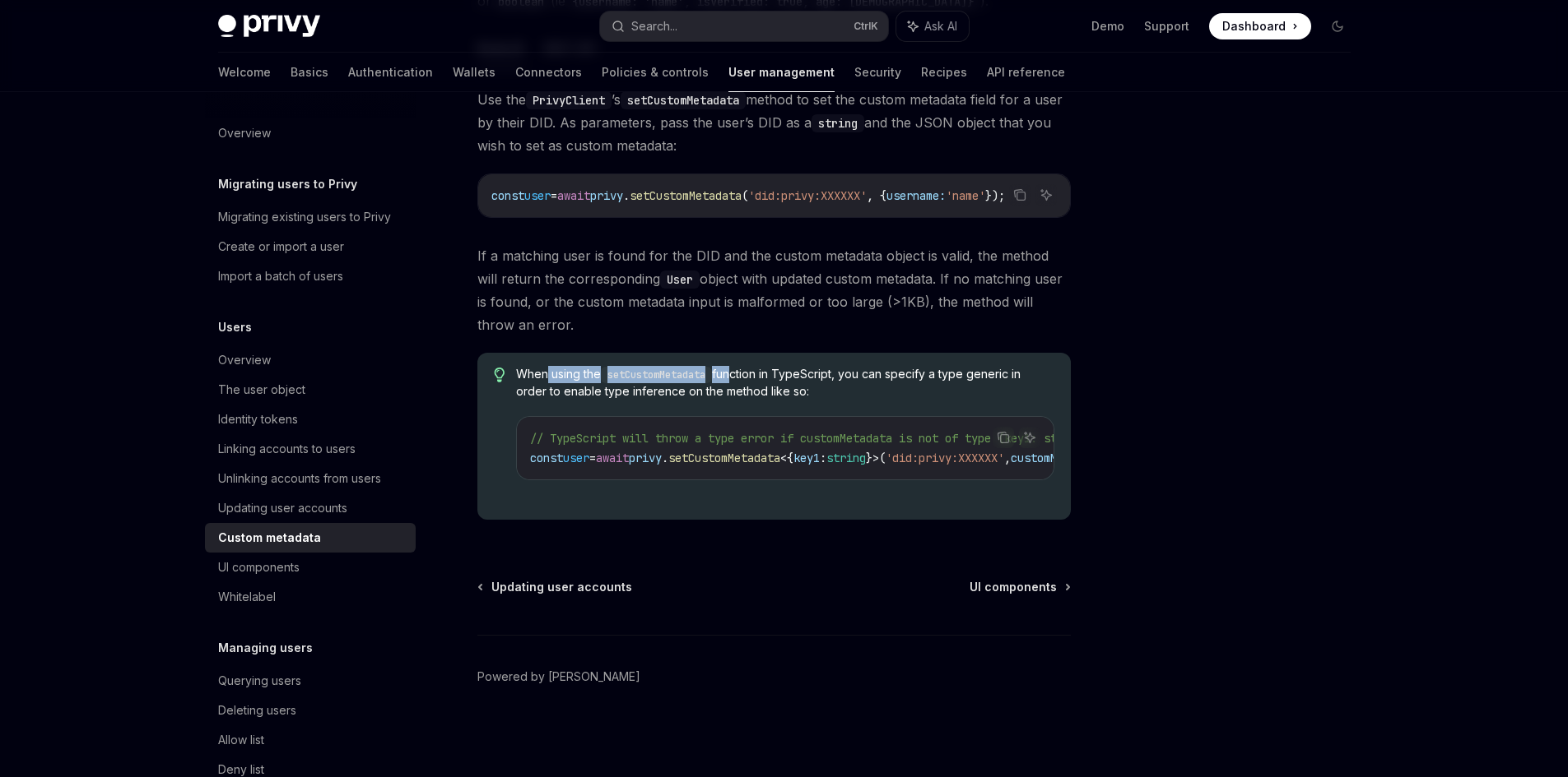
drag, startPoint x: 669, startPoint y: 369, endPoint x: 744, endPoint y: 367, distance: 75.0
click at [735, 369] on span "When using the setCustomMetadata function in TypeScript, you can specify a type…" at bounding box center [784, 383] width 537 height 34
drag, startPoint x: 789, startPoint y: 362, endPoint x: 908, endPoint y: 362, distance: 119.0
click at [908, 366] on span "When using the setCustomMetadata function in TypeScript, you can specify a type…" at bounding box center [784, 383] width 537 height 34
click at [915, 379] on span "When using the setCustomMetadata function in TypeScript, you can specify a type…" at bounding box center [784, 383] width 537 height 34
